Goal: Task Accomplishment & Management: Use online tool/utility

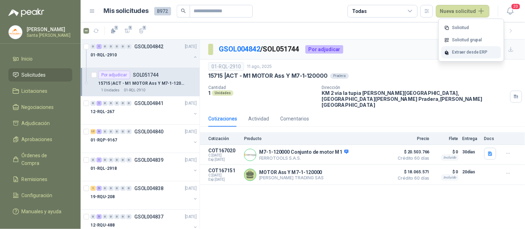
click at [467, 53] on div "Extraer desde ERP" at bounding box center [472, 52] width 60 height 12
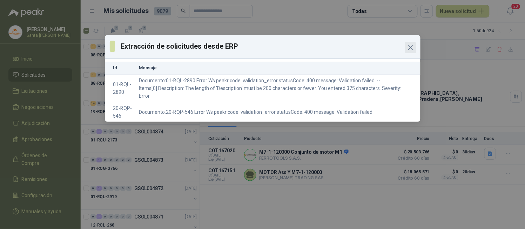
click at [411, 49] on icon "Close" at bounding box center [410, 47] width 8 height 8
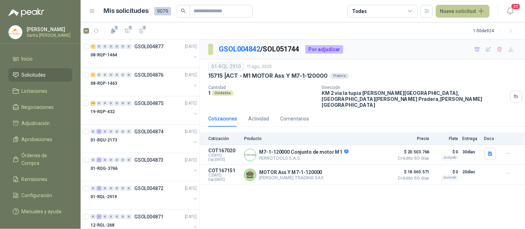
click at [448, 11] on button "Nueva solicitud" at bounding box center [463, 11] width 54 height 13
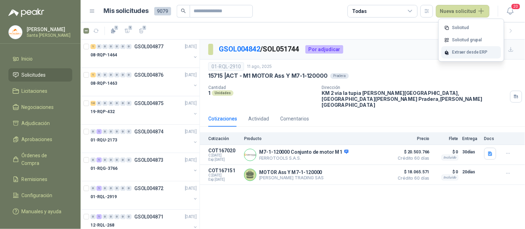
click at [460, 53] on div "Extraer desde ERP" at bounding box center [472, 52] width 60 height 12
